Goal: Information Seeking & Learning: Learn about a topic

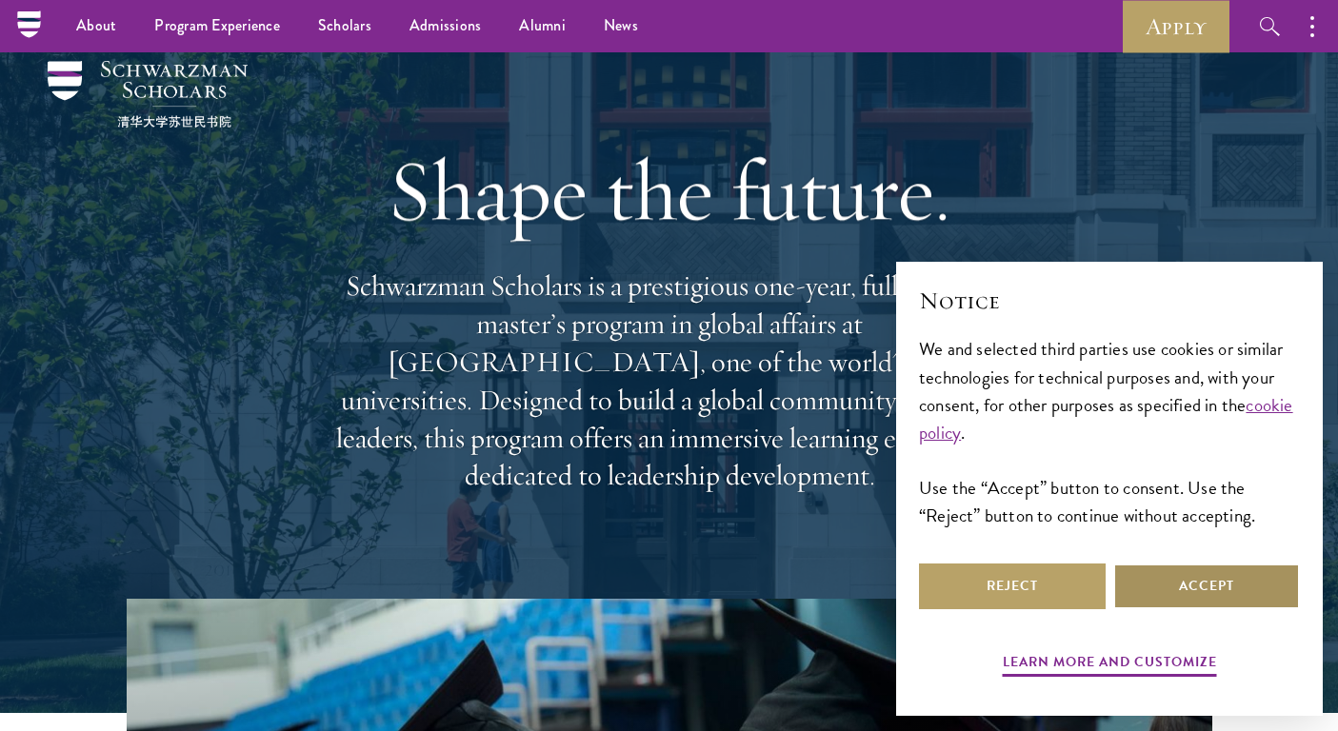
click at [1216, 571] on button "Accept" at bounding box center [1206, 587] width 187 height 46
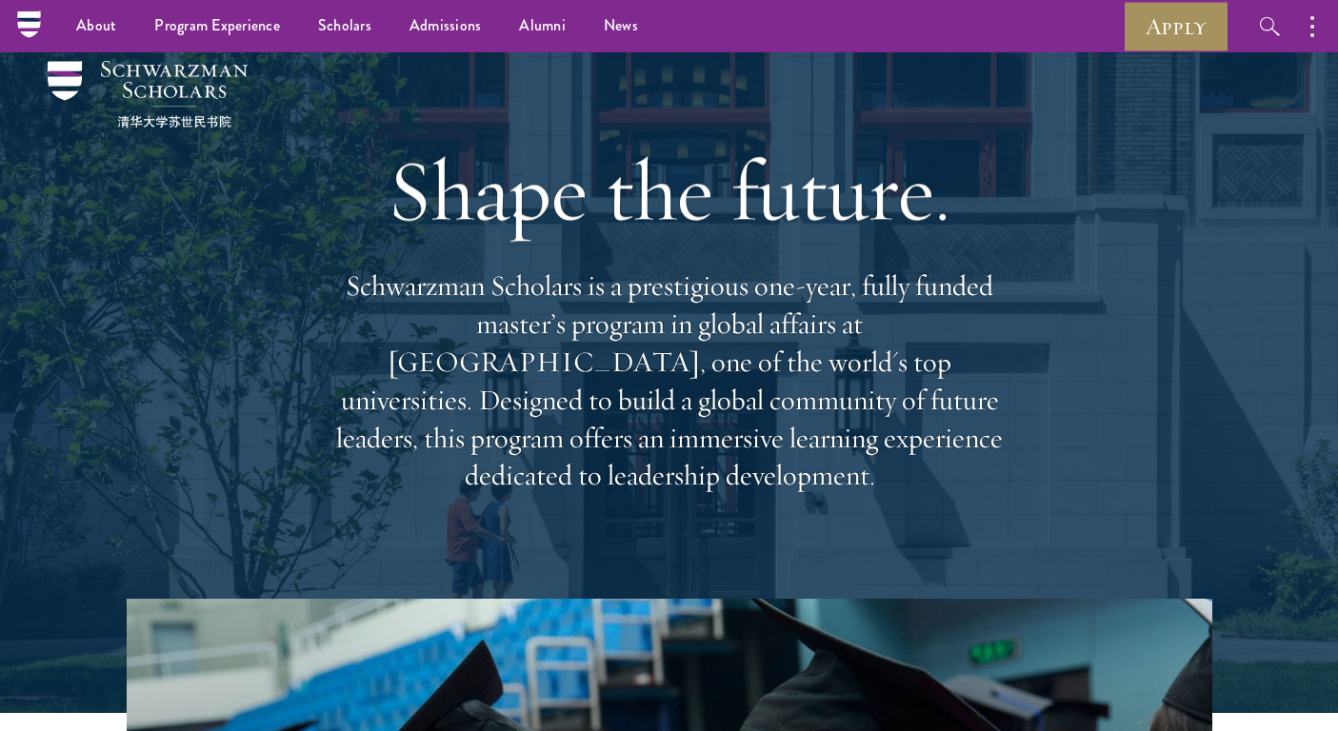
click at [1175, 30] on link "Apply" at bounding box center [1176, 26] width 107 height 52
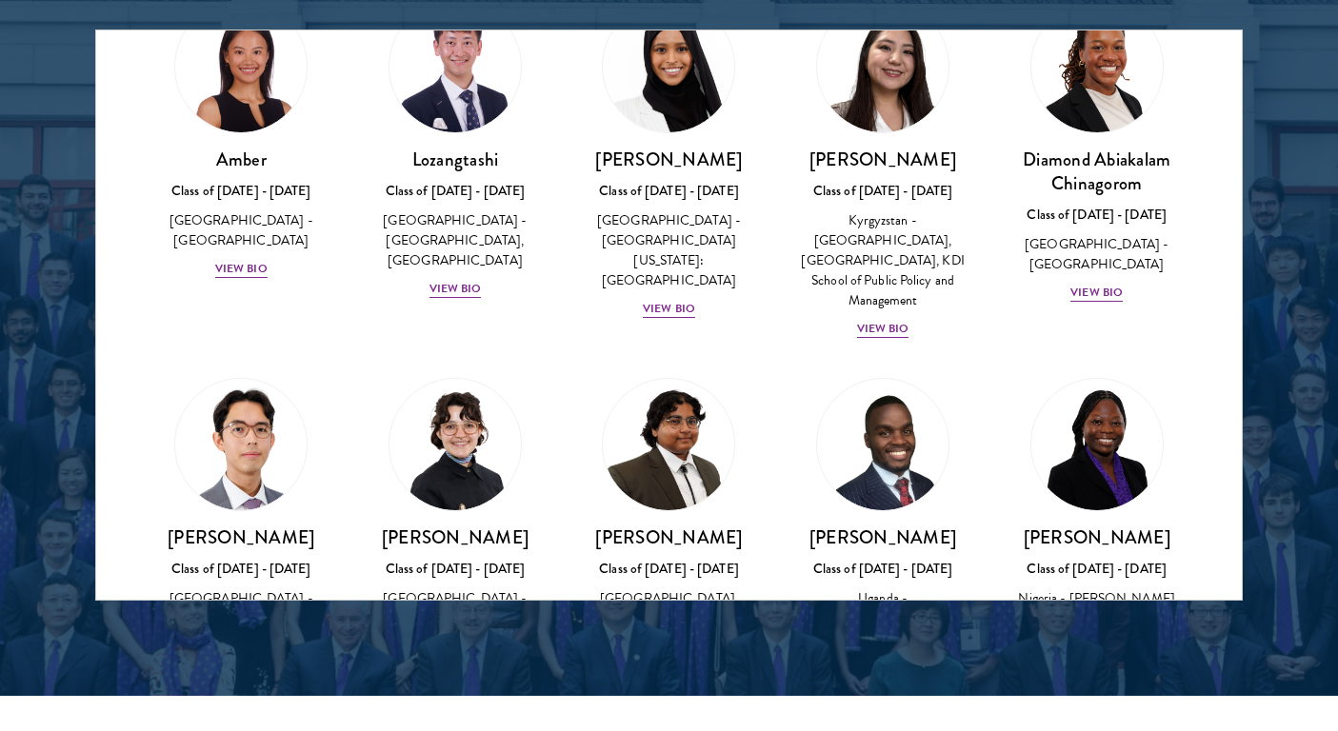
scroll to position [110, 0]
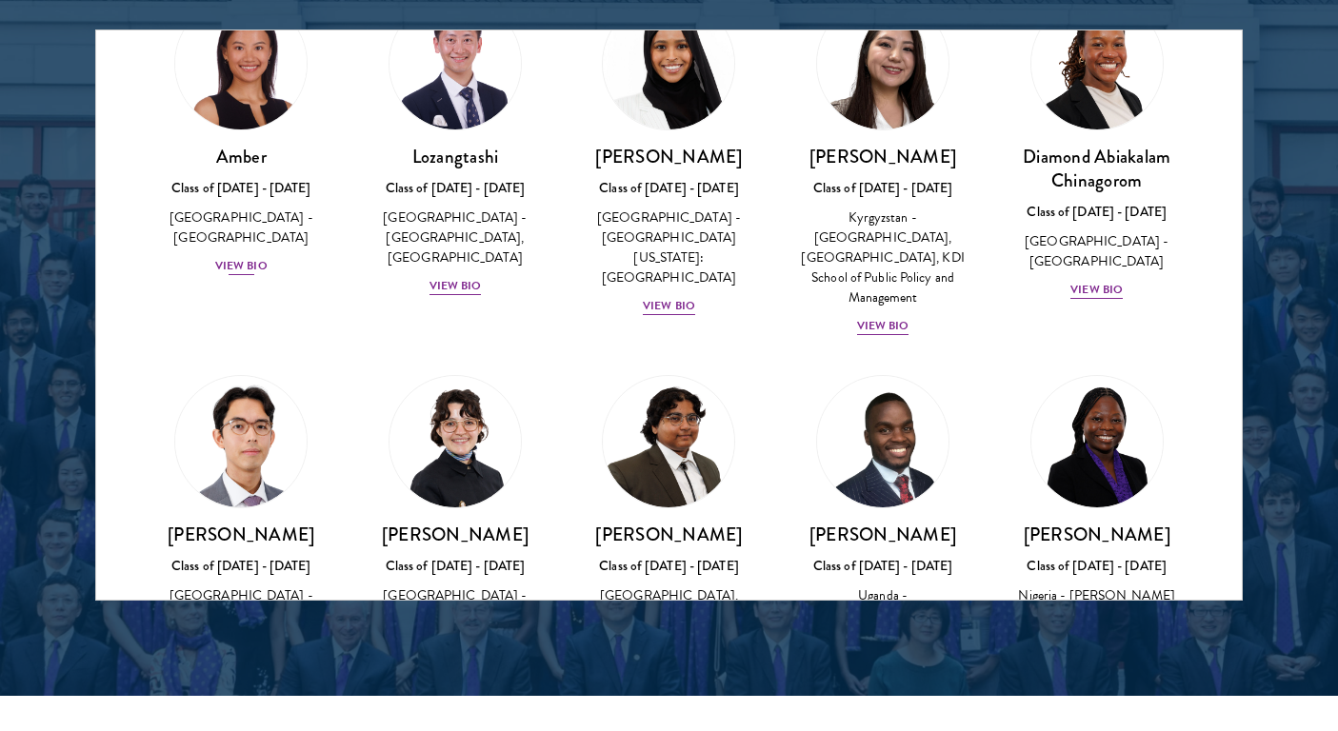
click at [260, 257] on div "View Bio" at bounding box center [241, 266] width 52 height 18
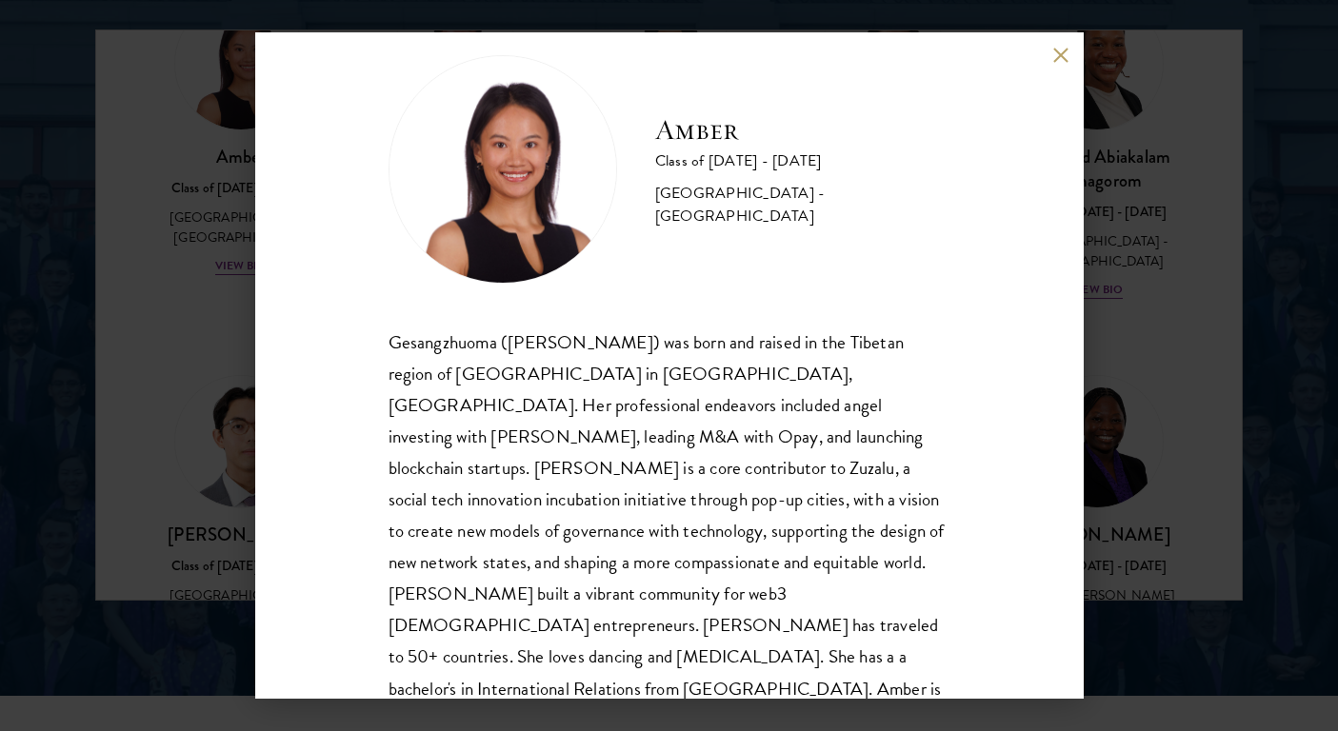
scroll to position [33, 0]
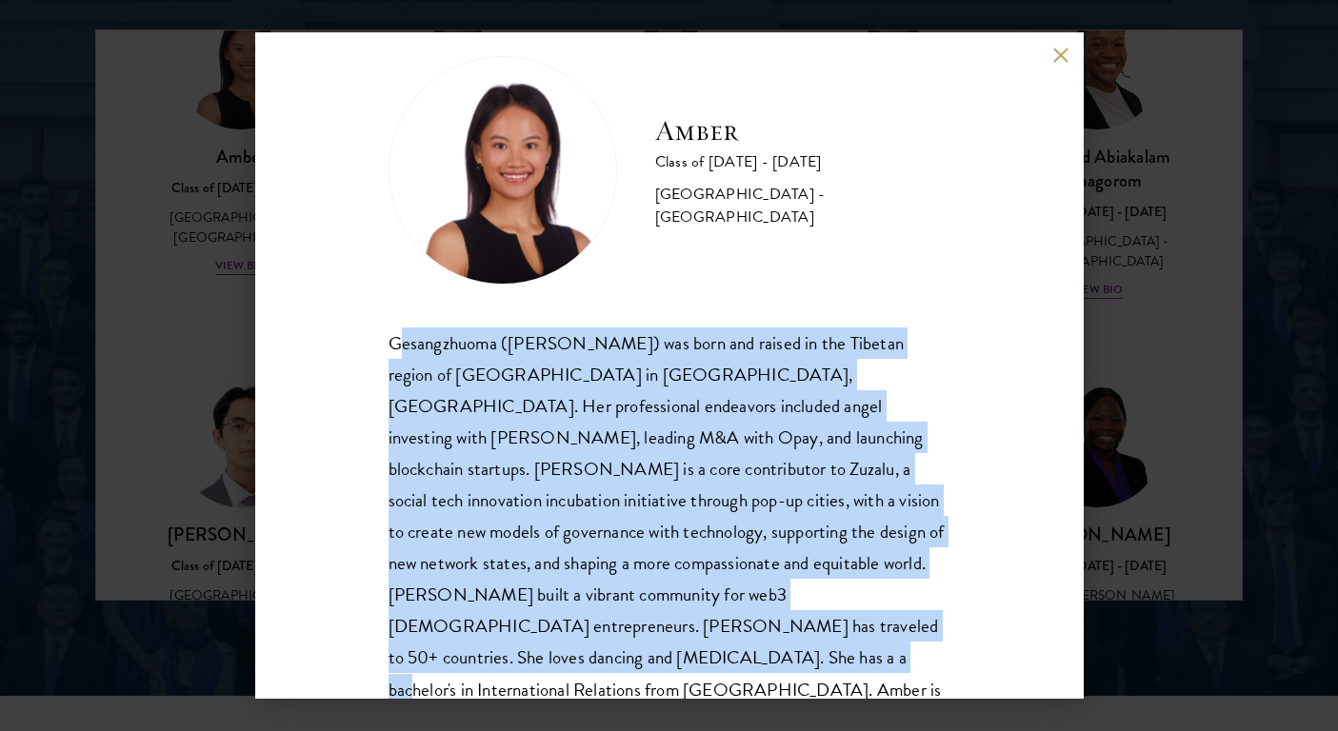
drag, startPoint x: 401, startPoint y: 341, endPoint x: 789, endPoint y: 674, distance: 511.3
click at [789, 674] on div "Amber Class of [DATE] - [DATE] [GEOGRAPHIC_DATA] - [GEOGRAPHIC_DATA] Gesangzhuo…" at bounding box center [669, 365] width 829 height 667
copy div "esangzhuoma ([PERSON_NAME]) was born and raised in the Tibetan region of [GEOGR…"
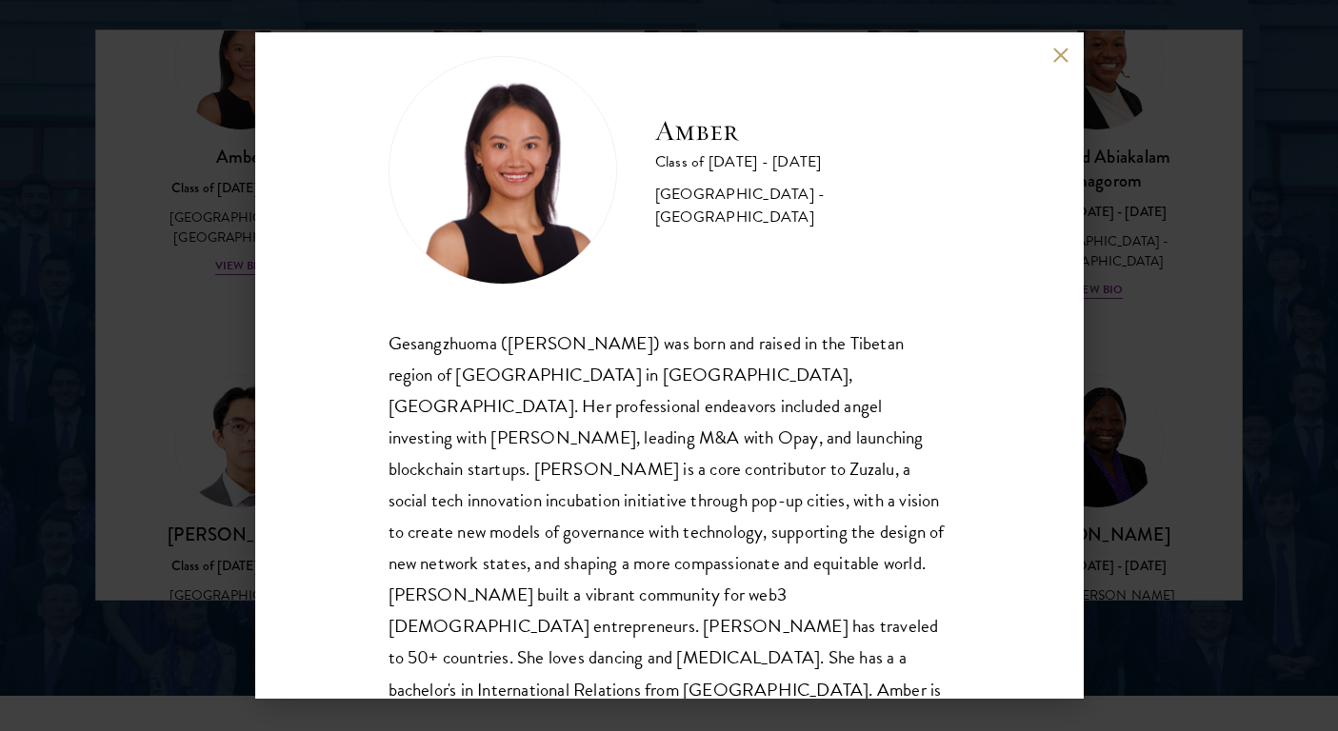
click at [1044, 57] on div "Amber Class of [DATE] - [DATE] [GEOGRAPHIC_DATA] - [GEOGRAPHIC_DATA] Gesangzhuo…" at bounding box center [669, 365] width 829 height 667
click at [1071, 57] on div "Amber Class of [DATE] - [DATE] [GEOGRAPHIC_DATA] - [GEOGRAPHIC_DATA] Gesangzhuo…" at bounding box center [669, 365] width 829 height 667
click at [1063, 52] on button at bounding box center [1061, 55] width 16 height 16
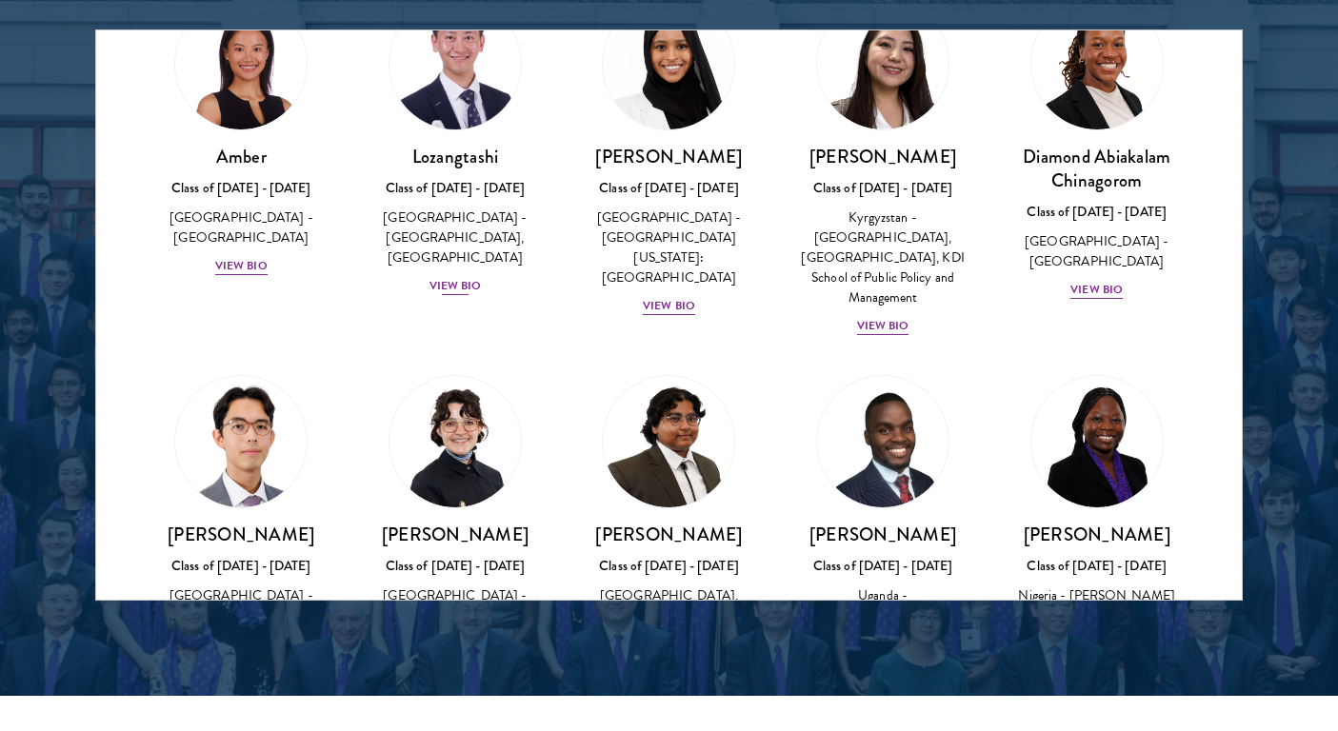
click at [447, 277] on div "View Bio" at bounding box center [456, 286] width 52 height 18
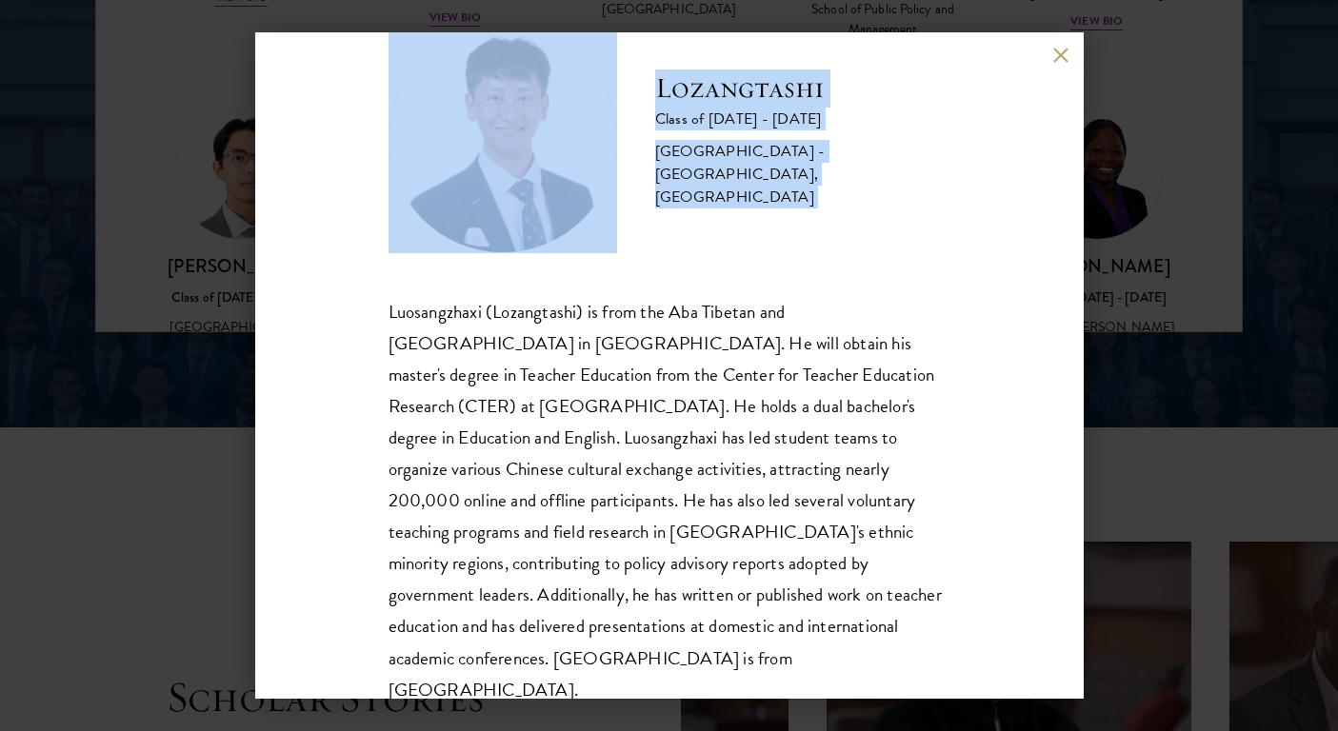
scroll to position [2899, 0]
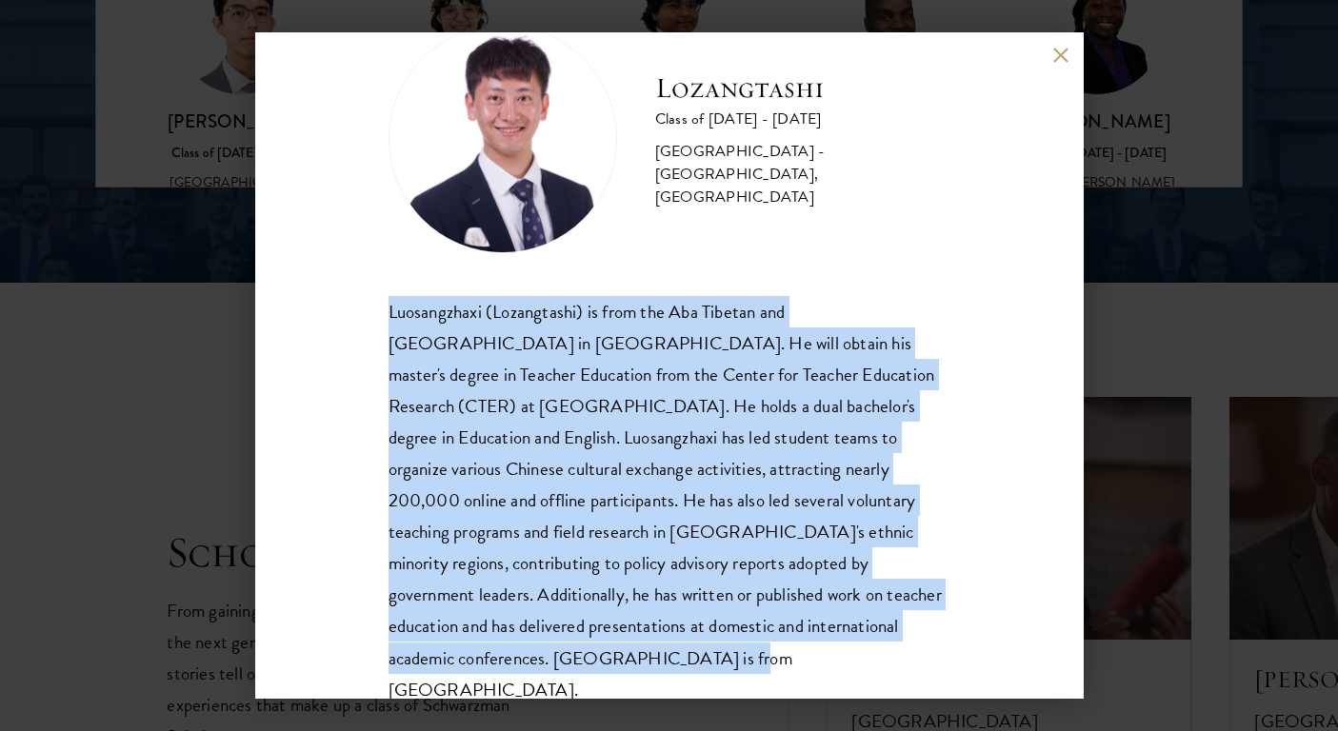
drag, startPoint x: 383, startPoint y: 376, endPoint x: 865, endPoint y: 613, distance: 537.1
click at [865, 613] on div "Lozangtashi Class of [DATE] - [DATE] [GEOGRAPHIC_DATA] - [GEOGRAPHIC_DATA], [GE…" at bounding box center [669, 365] width 829 height 667
copy div "Luosangzhaxi (Lozangtashi) is from the Aba Tibetan and [GEOGRAPHIC_DATA] in [GE…"
click at [1057, 50] on button at bounding box center [1061, 55] width 16 height 16
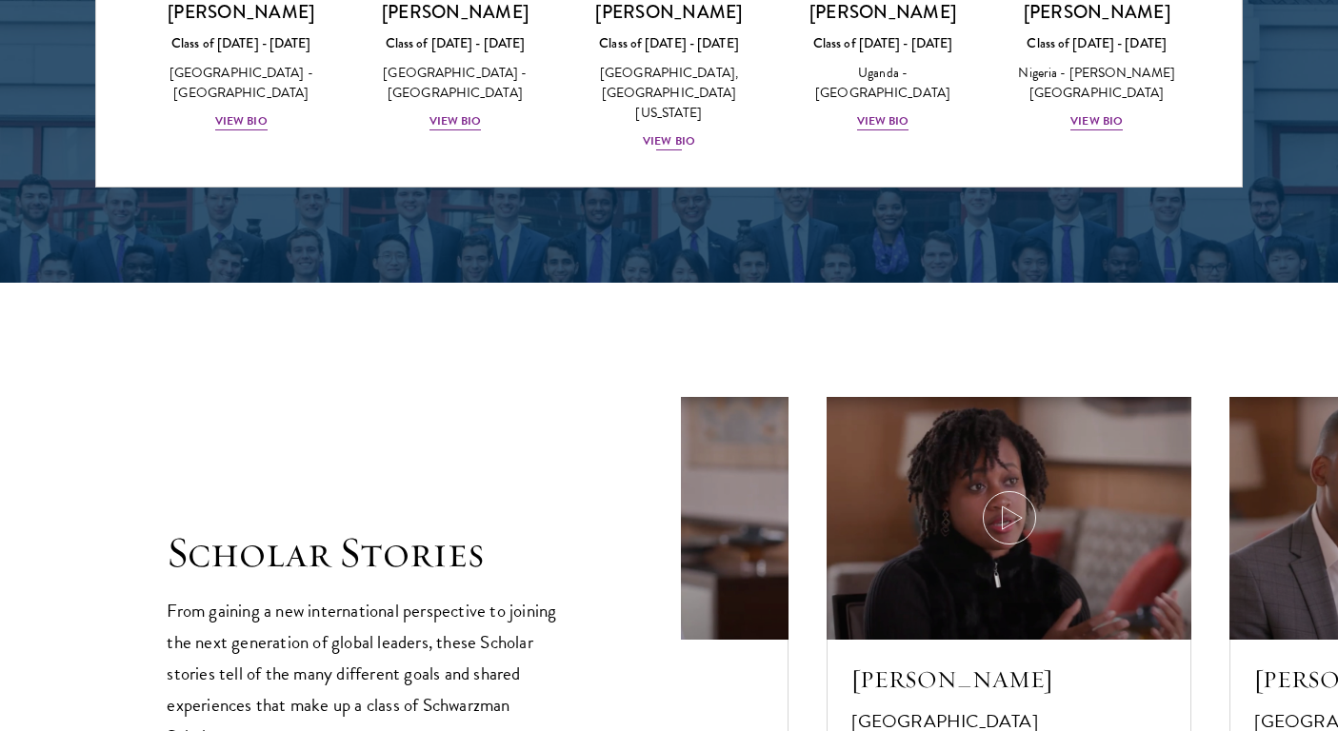
scroll to position [227, 0]
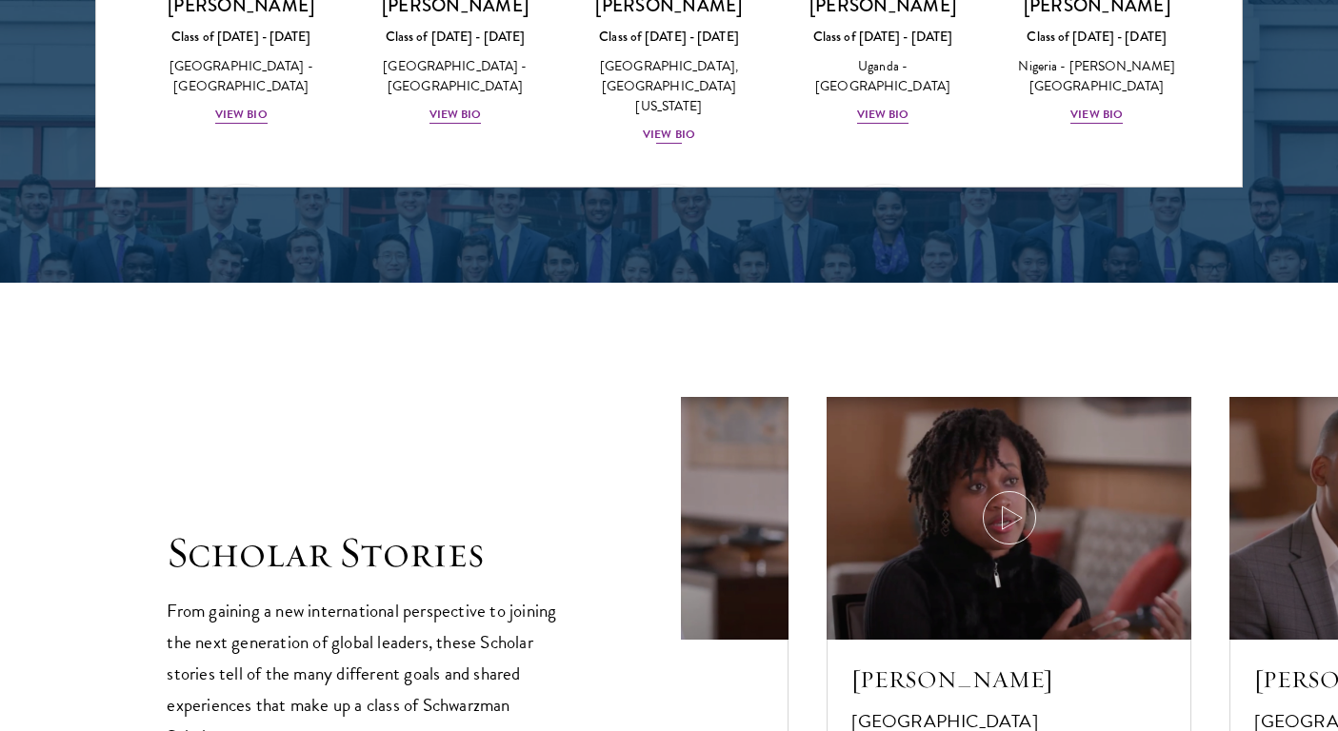
click at [670, 126] on div "View Bio" at bounding box center [669, 135] width 52 height 18
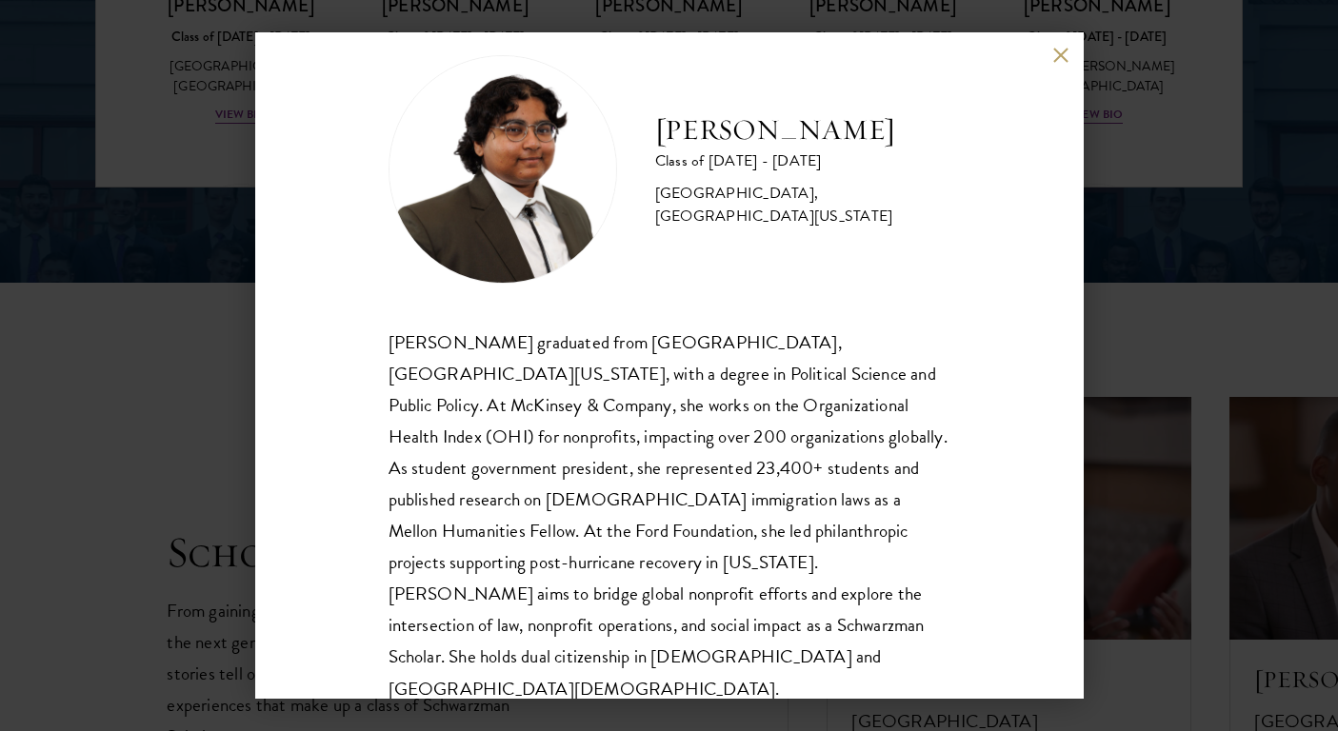
scroll to position [33, 0]
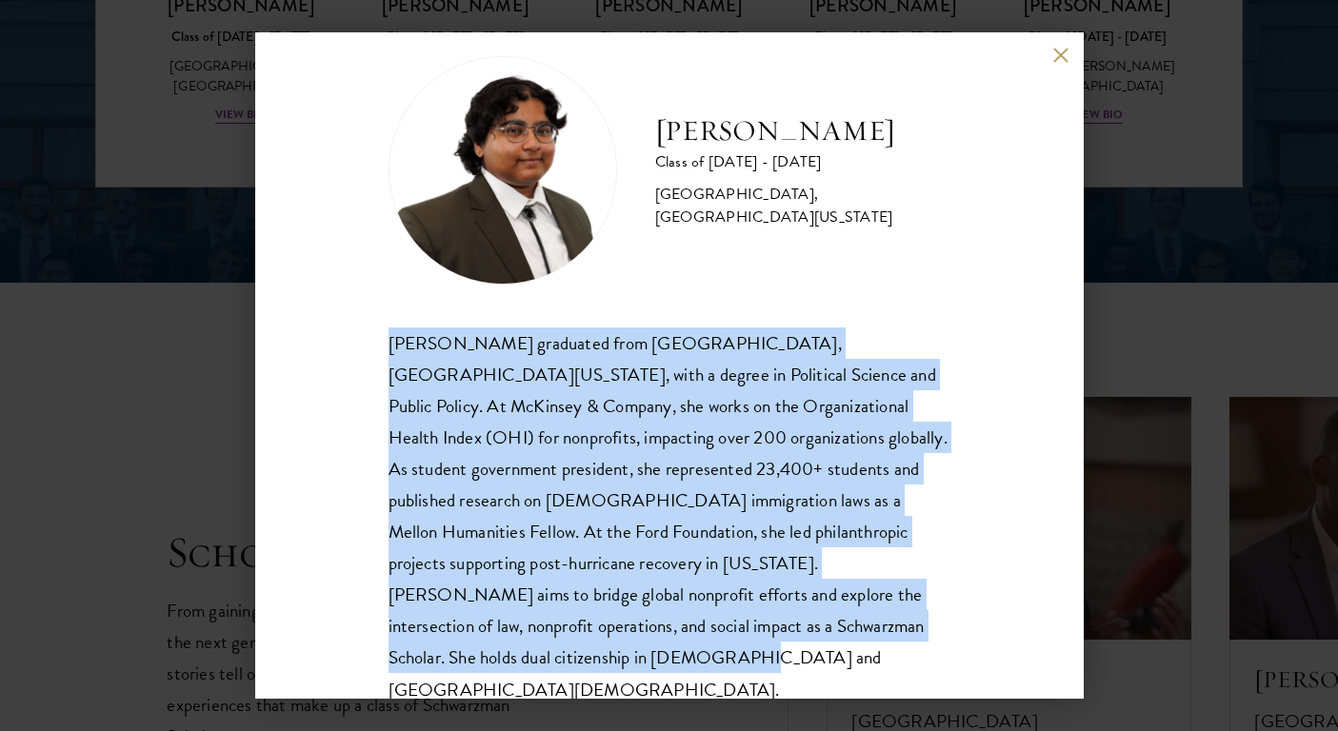
drag, startPoint x: 389, startPoint y: 347, endPoint x: 911, endPoint y: 631, distance: 594.6
click at [911, 631] on div "[PERSON_NAME] graduated from [GEOGRAPHIC_DATA], [GEOGRAPHIC_DATA][US_STATE], wi…" at bounding box center [670, 517] width 562 height 378
copy div "[PERSON_NAME] graduated from [GEOGRAPHIC_DATA], [GEOGRAPHIC_DATA][US_STATE], wi…"
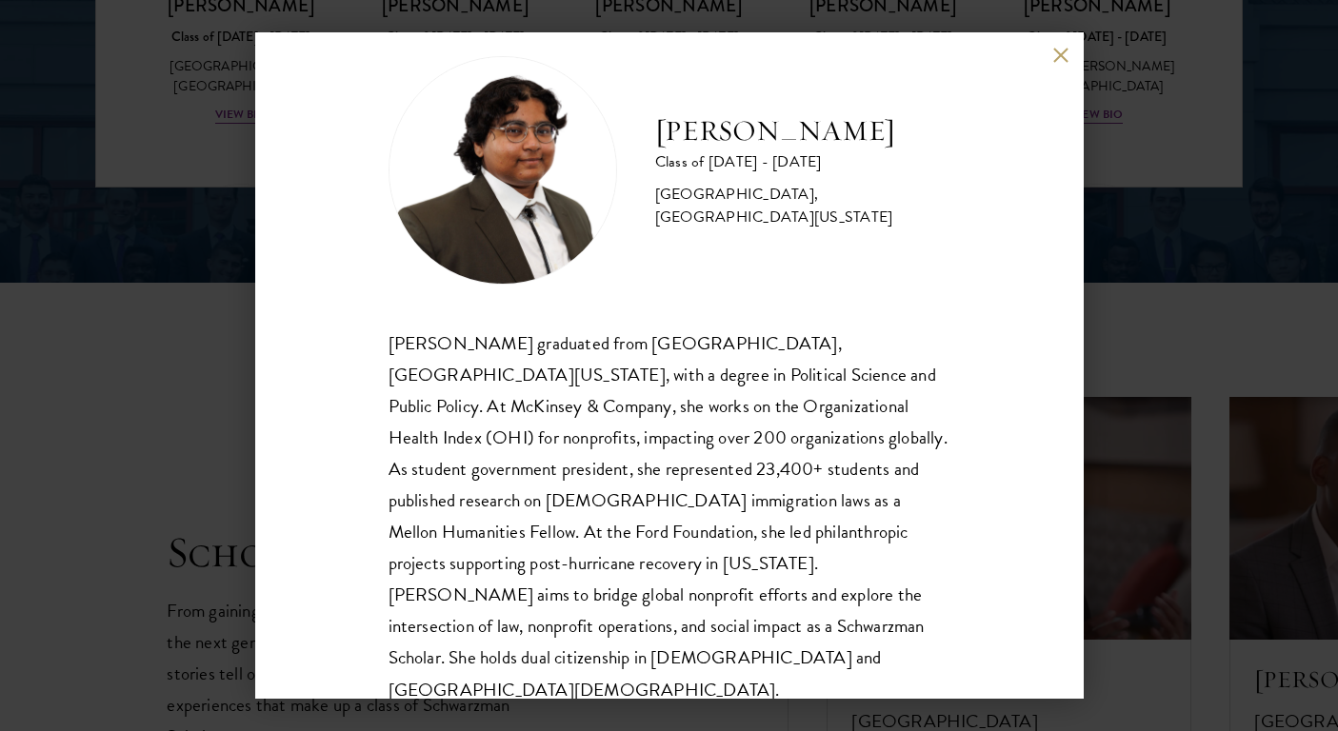
click at [1052, 59] on div "[PERSON_NAME] Class of [DATE] - [DATE] [GEOGRAPHIC_DATA] - [GEOGRAPHIC_DATA], […" at bounding box center [669, 365] width 829 height 667
click at [1054, 56] on button at bounding box center [1061, 55] width 16 height 16
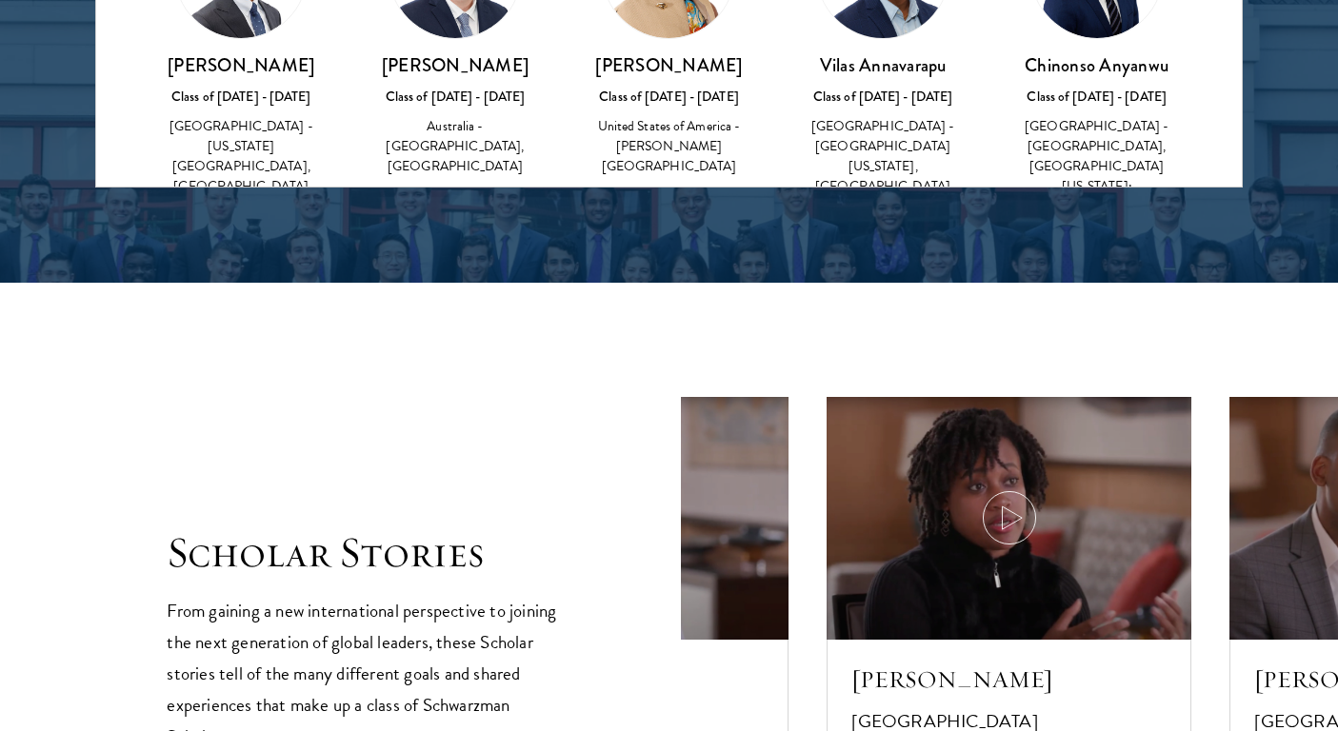
scroll to position [532, 0]
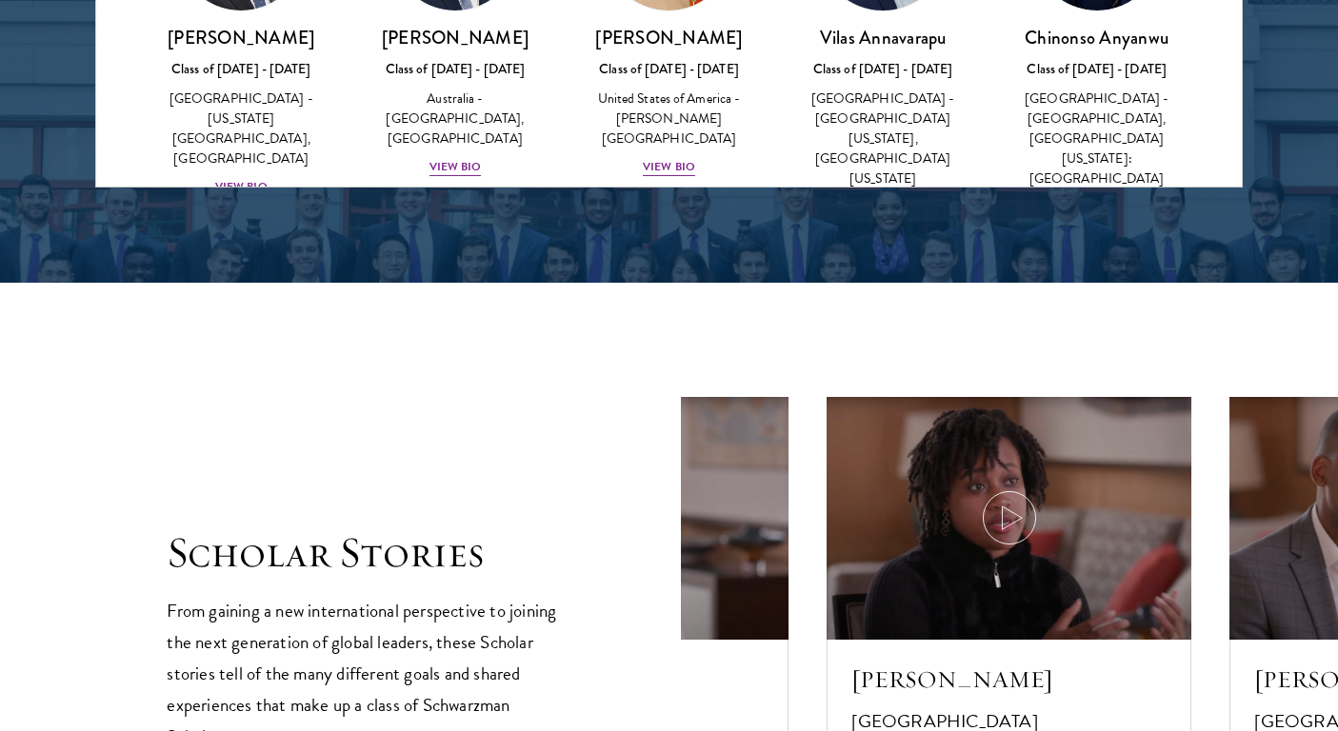
click at [882, 198] on div "View Bio" at bounding box center [883, 207] width 52 height 18
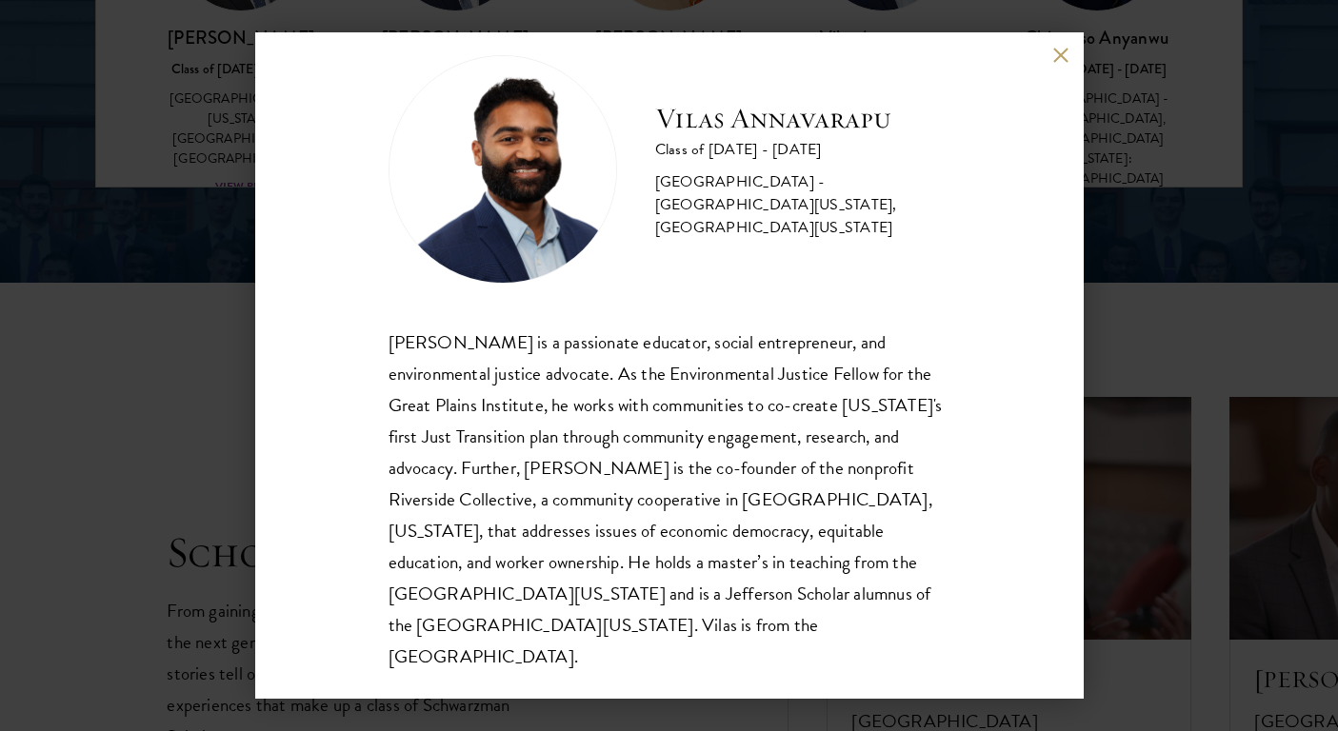
scroll to position [33, 0]
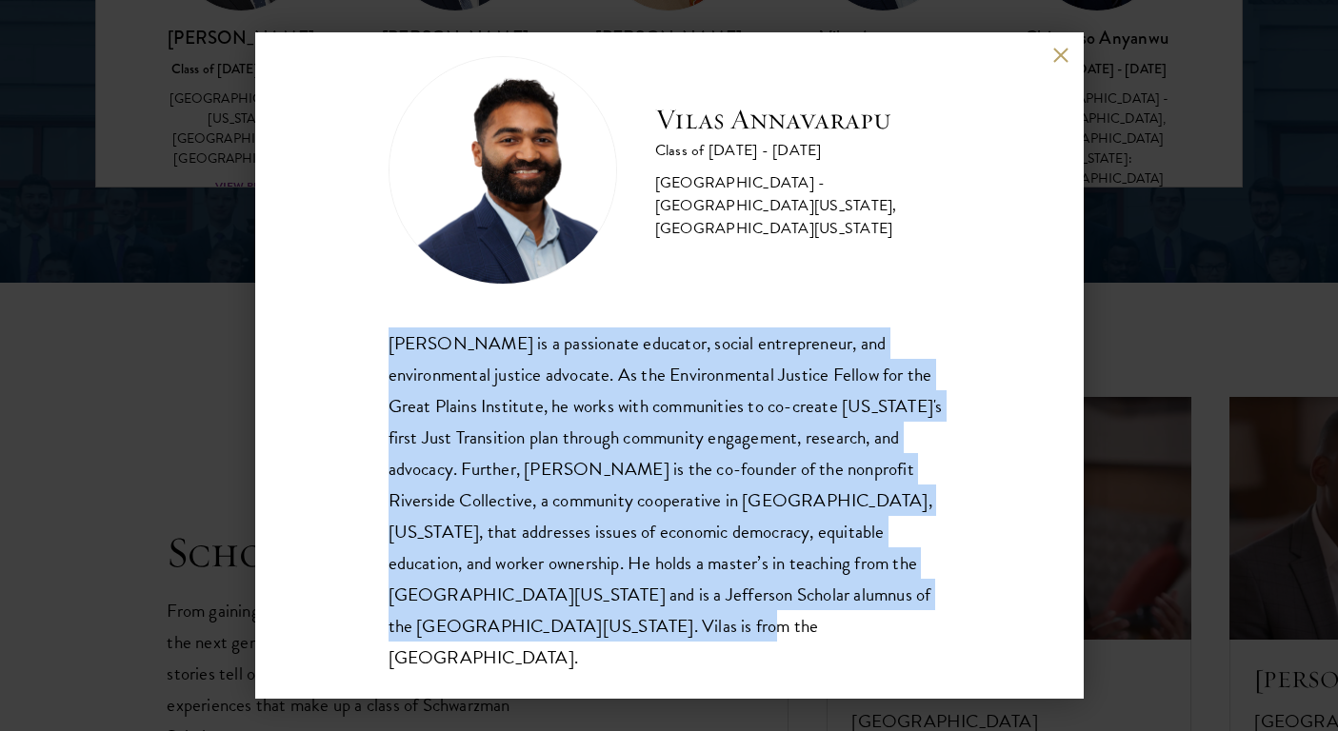
drag, startPoint x: 391, startPoint y: 345, endPoint x: 517, endPoint y: 643, distance: 323.6
click at [517, 643] on div "[PERSON_NAME] Class of [DATE] - [DATE] [GEOGRAPHIC_DATA] - [GEOGRAPHIC_DATA][US…" at bounding box center [669, 365] width 829 height 667
copy div "[PERSON_NAME] is a passionate educator, social entrepreneur, and environmental …"
